Goal: Task Accomplishment & Management: Use online tool/utility

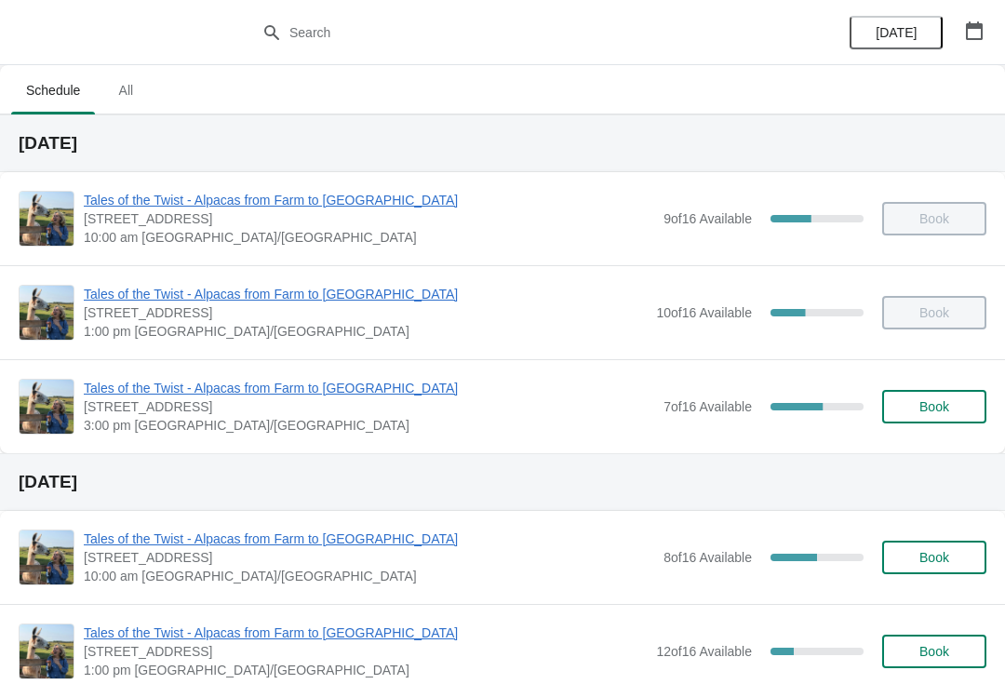
click at [184, 390] on span "Tales of the Twist - Alpacas from Farm to [GEOGRAPHIC_DATA]" at bounding box center [369, 388] width 570 height 19
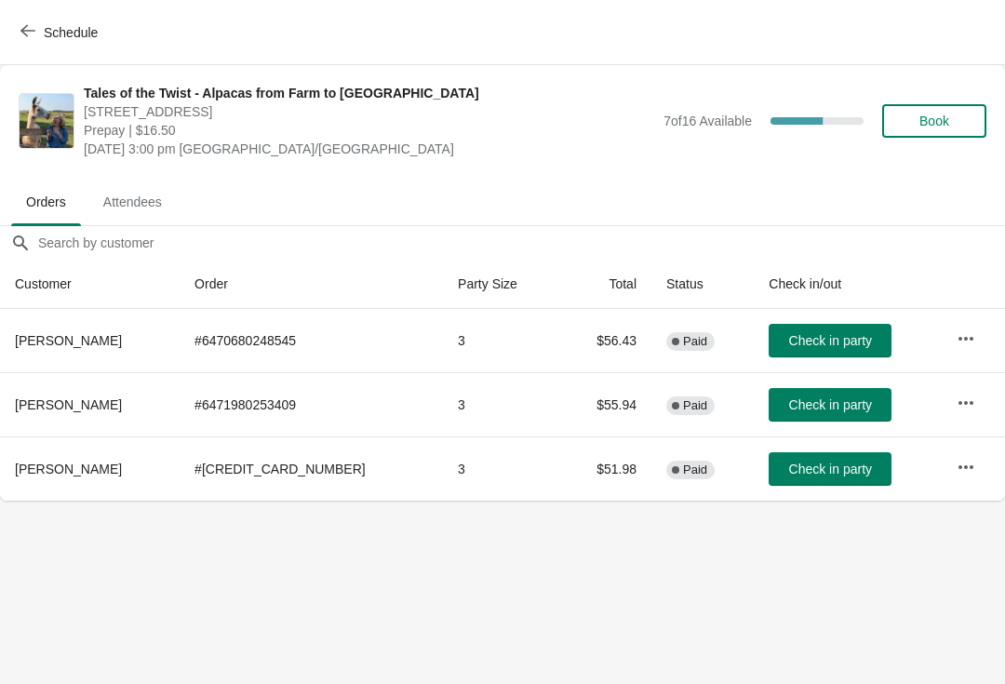
click at [793, 331] on button "Check in party" at bounding box center [830, 341] width 123 height 34
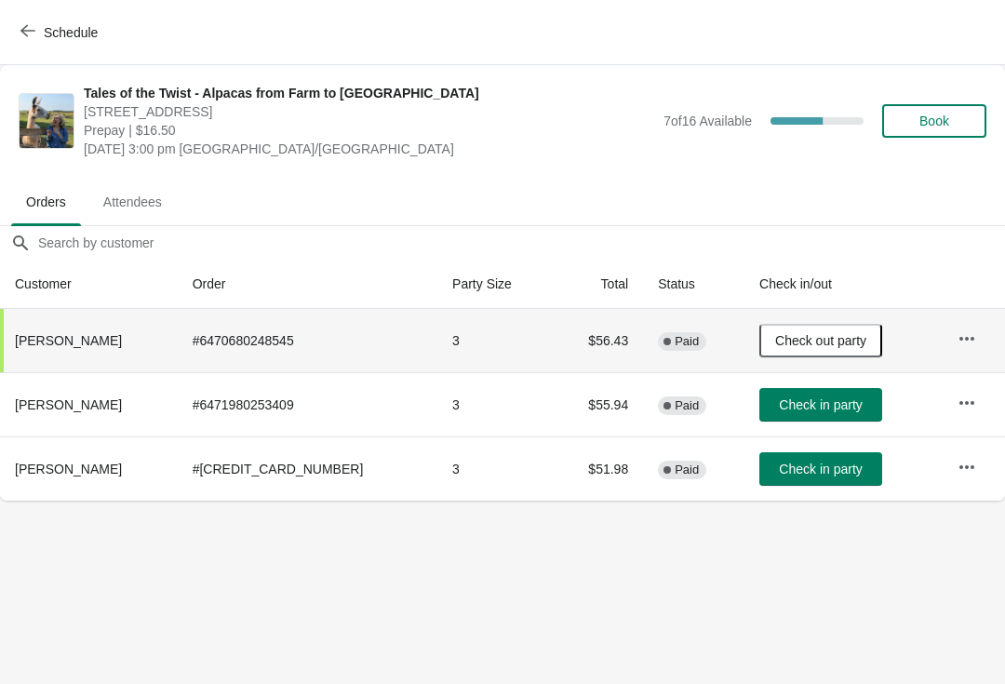
click at [75, 28] on span "Schedule" at bounding box center [71, 32] width 54 height 15
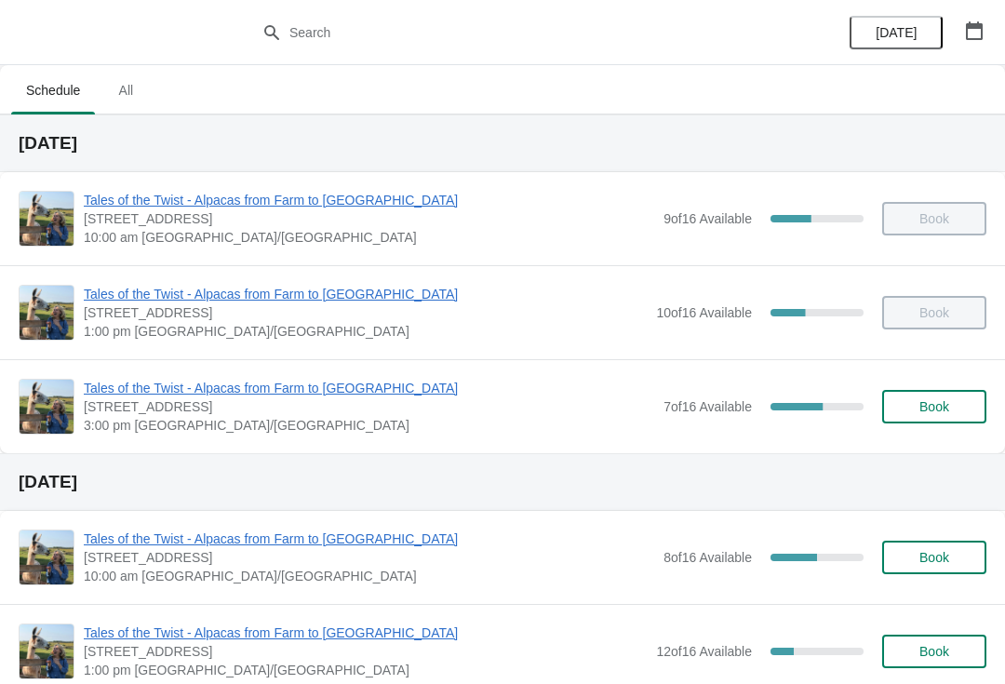
click at [233, 202] on span "Tales of the Twist - Alpacas from Farm to [GEOGRAPHIC_DATA]" at bounding box center [369, 200] width 570 height 19
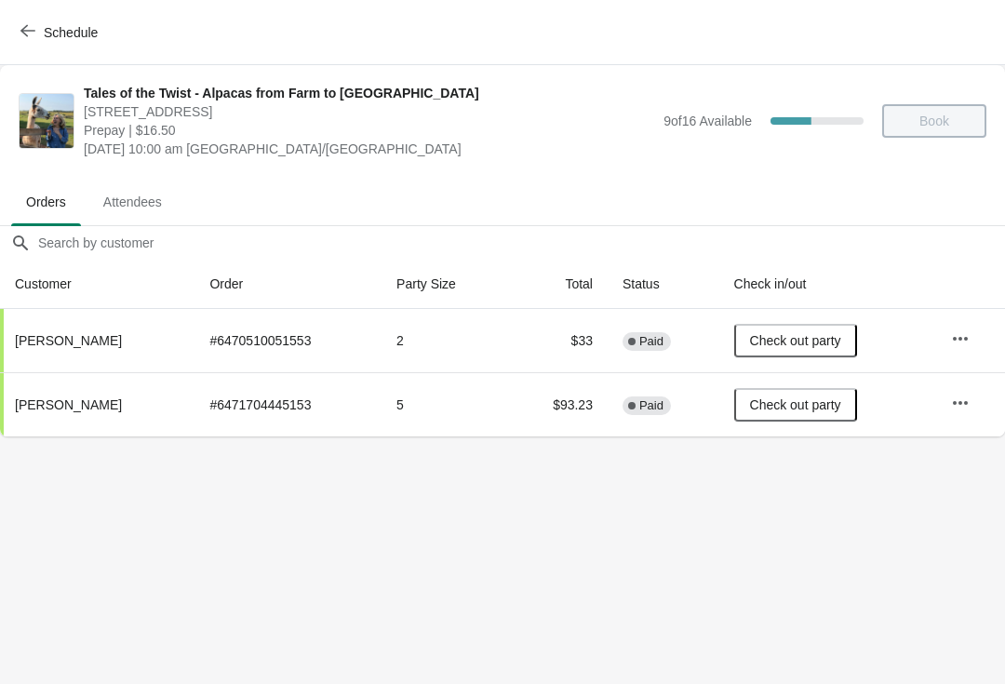
click at [75, 29] on span "Schedule" at bounding box center [71, 32] width 54 height 15
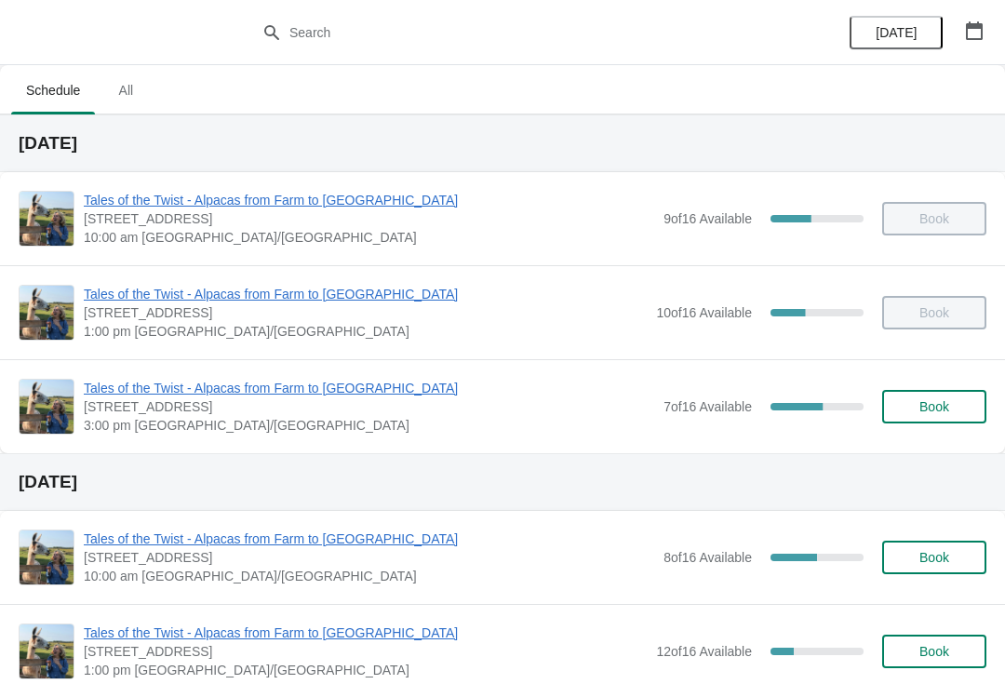
click at [174, 374] on div "Tales of the Twist - Alpacas from Farm to Yarn [STREET_ADDRESS] 3:00 pm [GEOGRA…" at bounding box center [502, 406] width 1005 height 94
click at [150, 396] on span "Tales of the Twist - Alpacas from Farm to [GEOGRAPHIC_DATA]" at bounding box center [369, 388] width 570 height 19
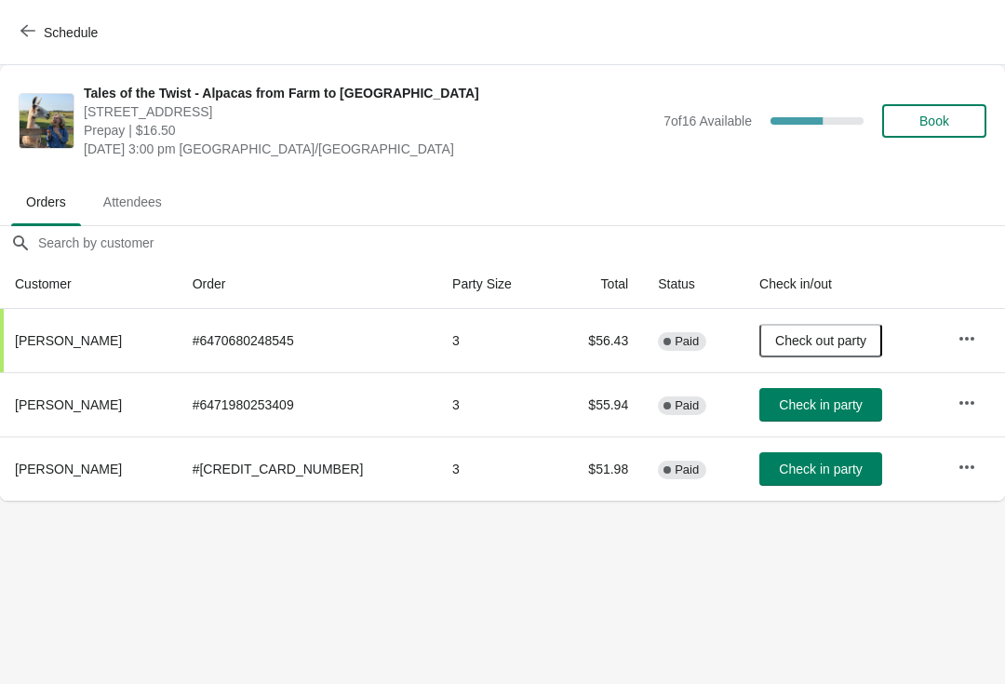
click at [797, 400] on span "Check in party" at bounding box center [820, 404] width 83 height 15
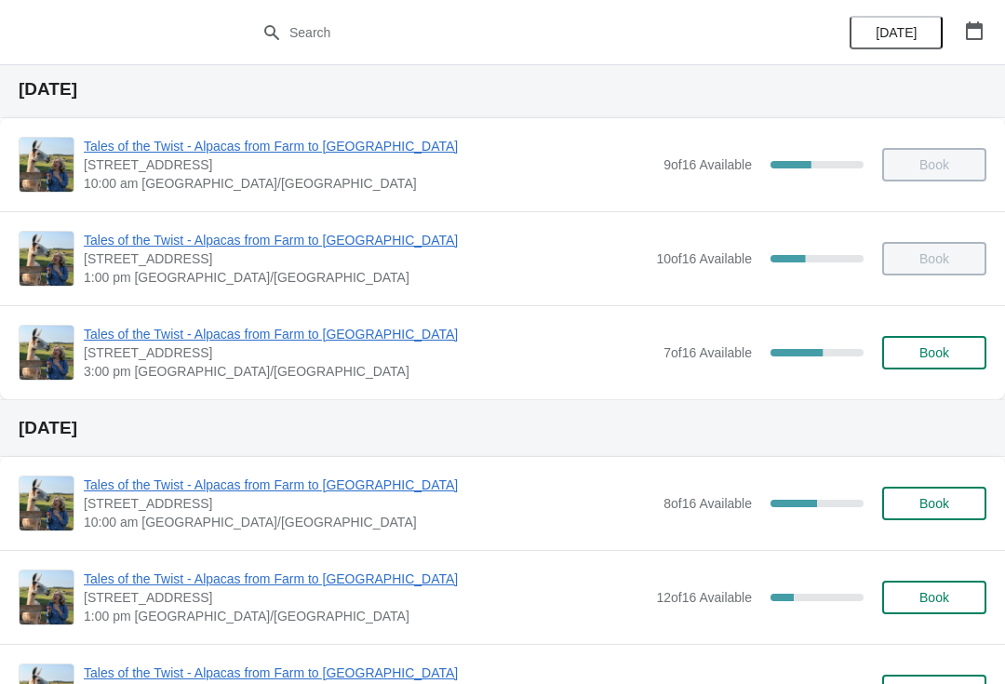
scroll to position [53, 0]
click at [205, 234] on span "Tales of the Twist - Alpacas from Farm to [GEOGRAPHIC_DATA]" at bounding box center [365, 241] width 563 height 19
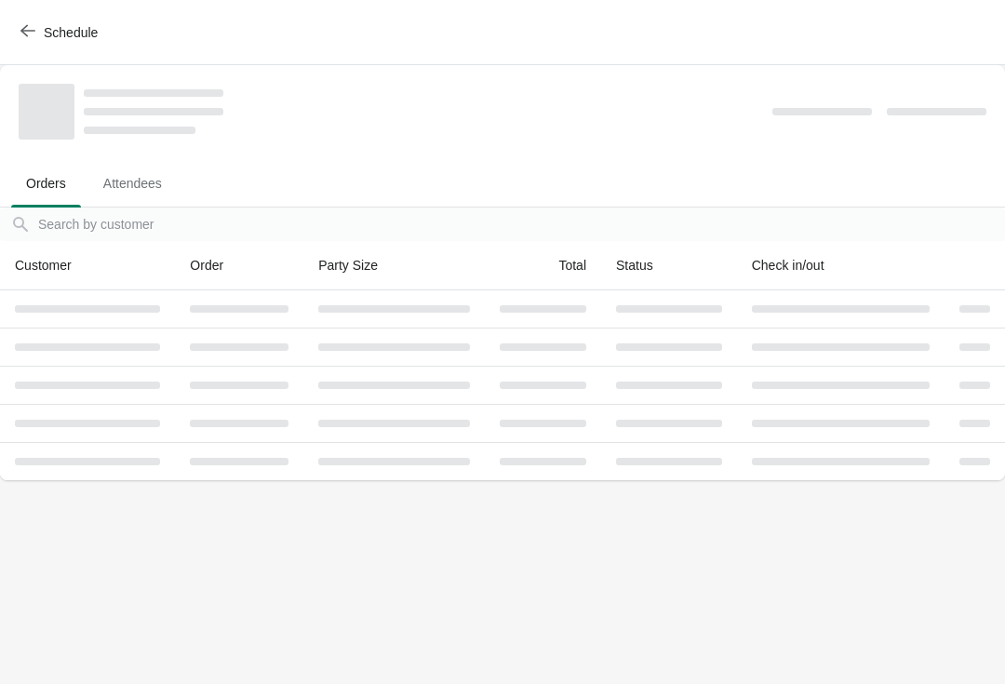
click at [132, 170] on span "Attendees" at bounding box center [132, 184] width 88 height 34
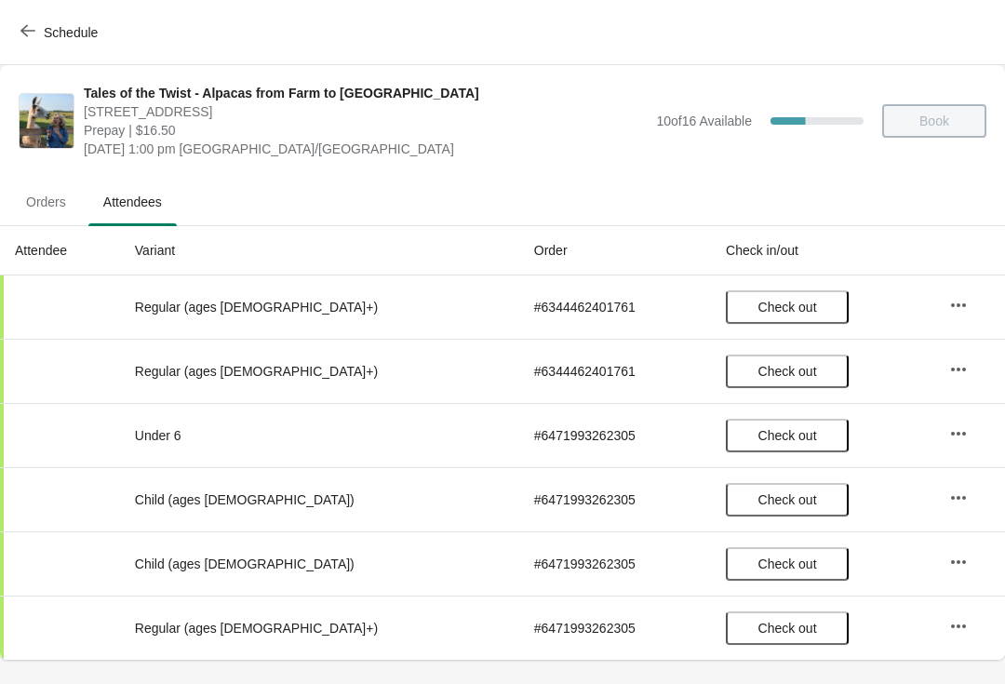
click at [50, 208] on span "Orders" at bounding box center [46, 202] width 70 height 34
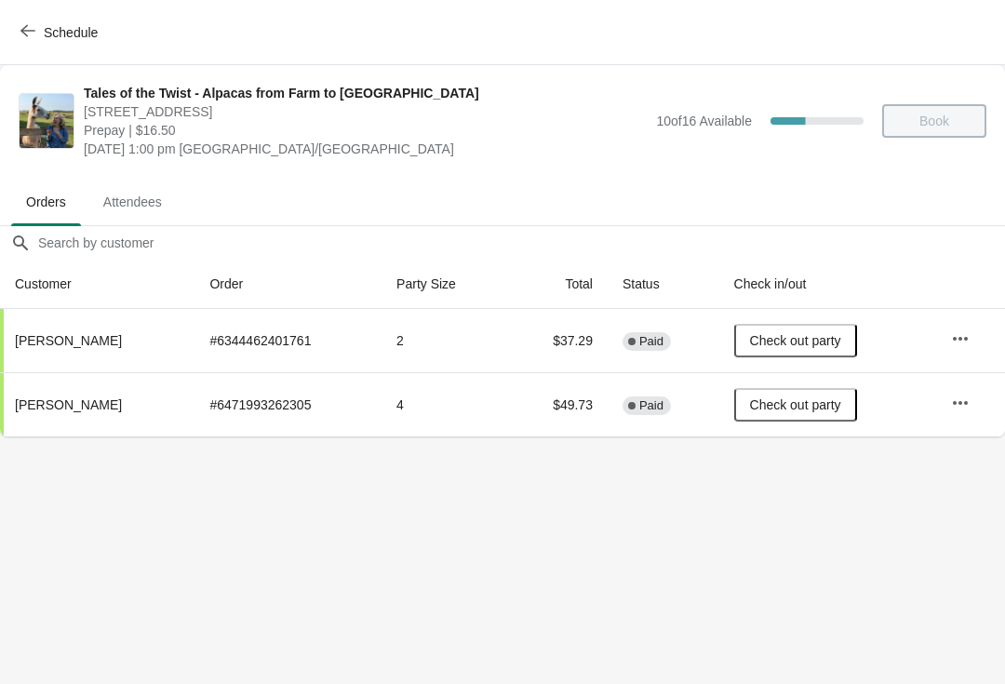
click at [47, 16] on button "Schedule" at bounding box center [60, 33] width 103 height 34
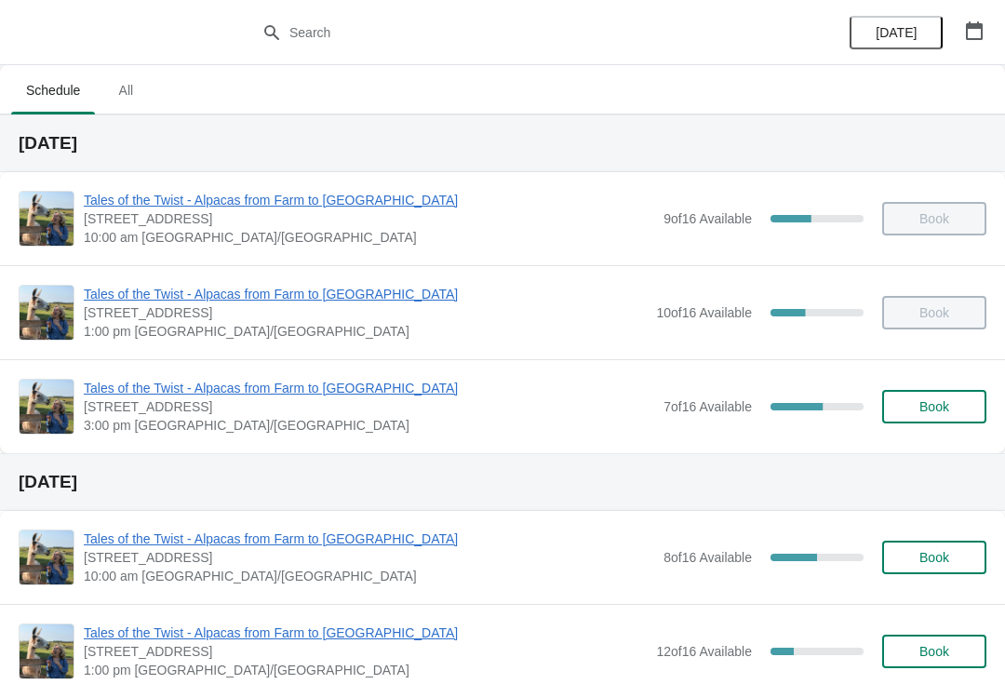
click at [321, 395] on span "Tales of the Twist - Alpacas from Farm to [GEOGRAPHIC_DATA]" at bounding box center [369, 388] width 570 height 19
